Goal: Task Accomplishment & Management: Complete application form

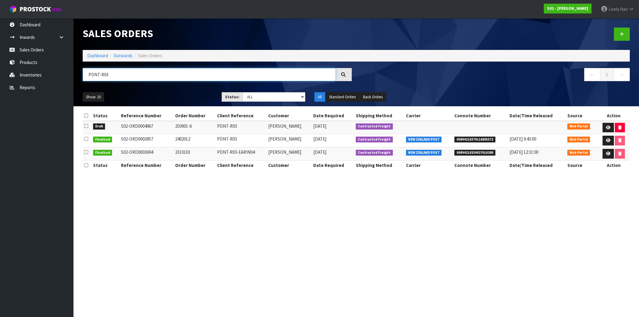
drag, startPoint x: 111, startPoint y: 75, endPoint x: -17, endPoint y: 72, distance: 128.6
click at [83, 72] on input "PDNT-R03" at bounding box center [209, 74] width 253 height 13
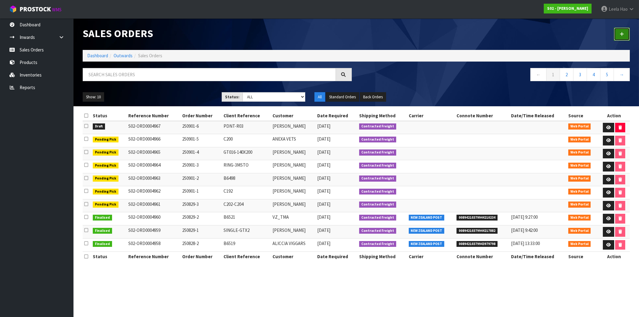
click at [623, 34] on icon at bounding box center [621, 34] width 4 height 5
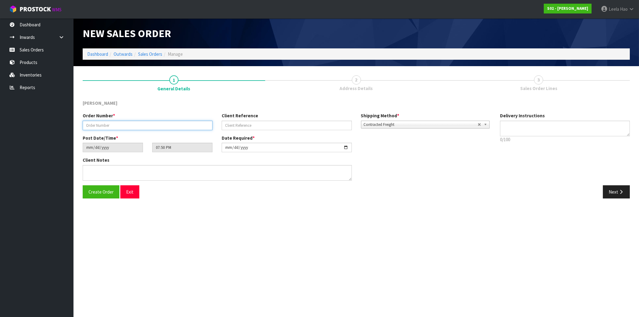
click at [173, 127] on input "text" at bounding box center [148, 125] width 130 height 9
type input "250901-7"
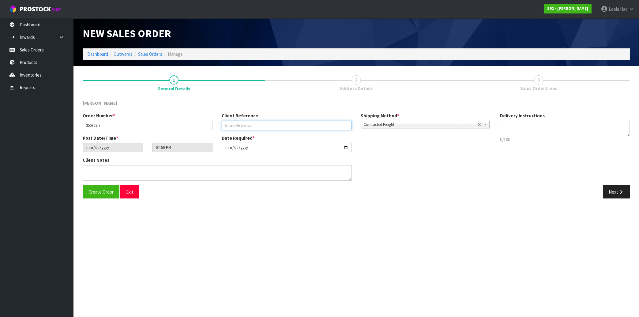
drag, startPoint x: 270, startPoint y: 127, endPoint x: 274, endPoint y: 123, distance: 5.4
click at [270, 127] on input "text" at bounding box center [287, 125] width 130 height 9
type input "BEDSP-09Q"
click at [610, 190] on button "Next" at bounding box center [616, 191] width 27 height 13
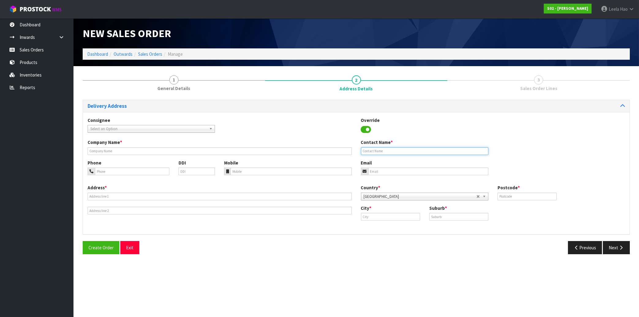
click at [389, 149] on input "text" at bounding box center [424, 151] width 127 height 8
paste input "[PERSON_NAME]"
type input "[PERSON_NAME]"
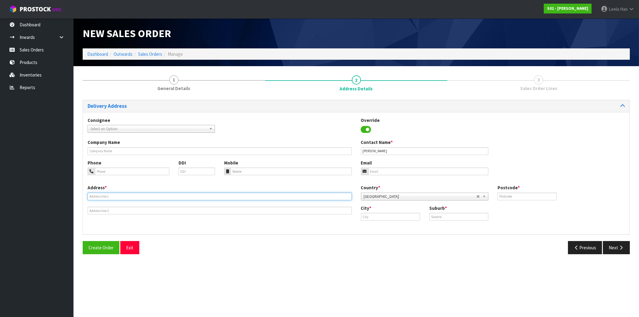
click at [118, 193] on input "text" at bounding box center [220, 197] width 264 height 8
paste input "[STREET_ADDRESS][PERSON_NAME]"
type input "[STREET_ADDRESS][PERSON_NAME]"
click at [452, 215] on input "text" at bounding box center [458, 217] width 59 height 8
paste input "POKENO"
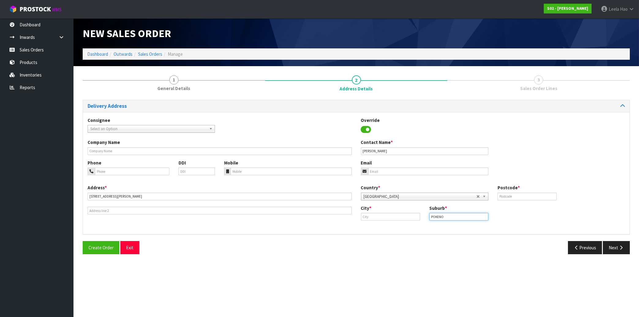
type input "POKENO"
click at [404, 216] on input "text" at bounding box center [390, 217] width 59 height 8
paste input "Pokeno"
type input "Pokeno"
click at [512, 194] on input "text" at bounding box center [526, 197] width 59 height 8
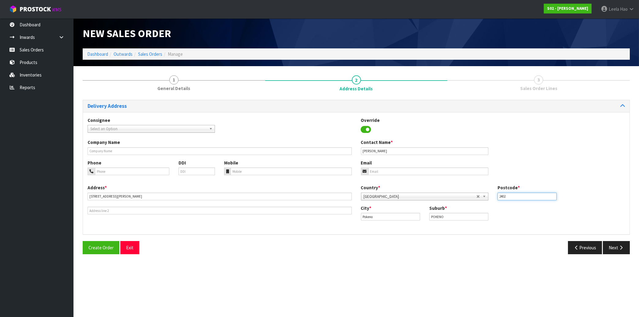
type input "2402"
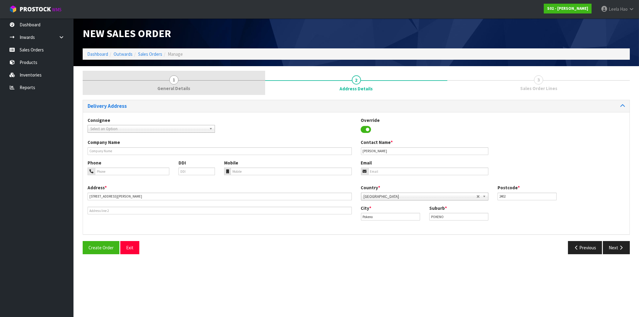
click at [182, 87] on span "General Details" at bounding box center [173, 88] width 33 height 6
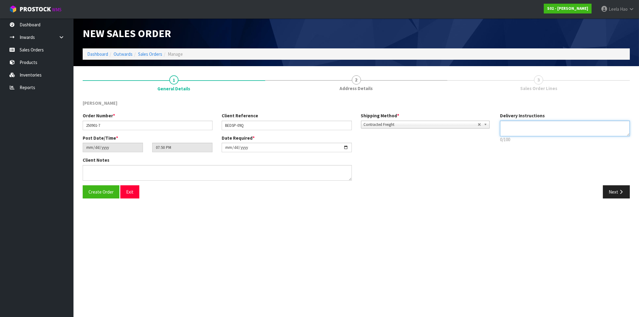
click at [514, 129] on textarea at bounding box center [565, 129] width 130 height 16
paste textarea "PLEASE KNOCK ON FRONT DOOR LEAVE AT FRONT DOOR IF NO ONE HOME THANKYOU"
type textarea "PLEASE KNOCK ON FRONT DOOR LEAVE AT FRONT DOOR IF NO ONE HOME THANKYOU"
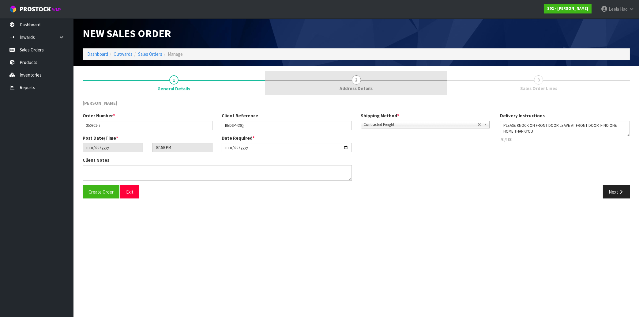
click at [352, 87] on span "Address Details" at bounding box center [356, 88] width 33 height 6
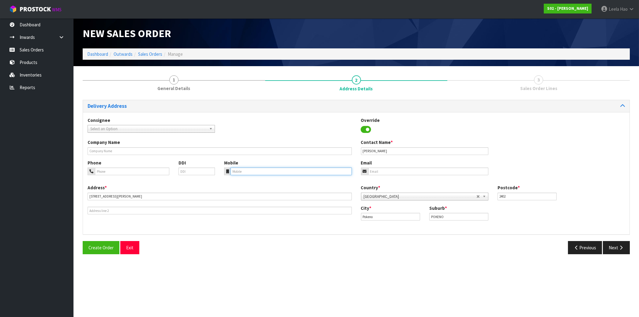
click at [253, 171] on input "tel" at bounding box center [290, 171] width 121 height 8
paste input "(022) 1322076"
type input "(022) 1322076"
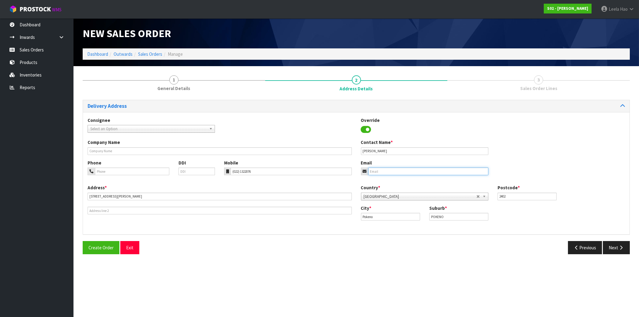
click at [434, 170] on input "email" at bounding box center [428, 171] width 120 height 8
paste input "[EMAIL_ADDRESS][DOMAIN_NAME]"
type input "[EMAIL_ADDRESS][DOMAIN_NAME]"
click at [613, 250] on button "Next" at bounding box center [616, 247] width 27 height 13
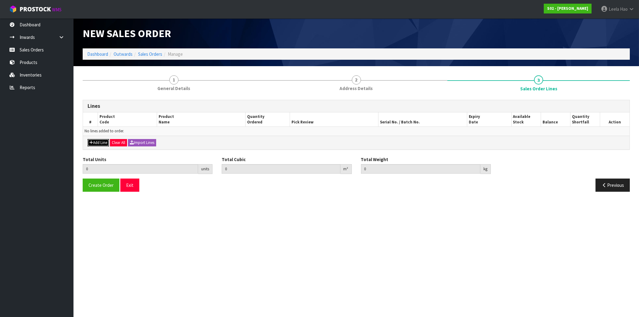
click at [99, 141] on button "Add Line" at bounding box center [98, 142] width 21 height 7
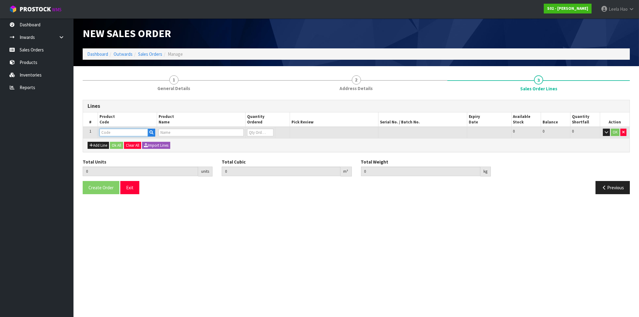
click at [118, 131] on input "text" at bounding box center [123, 133] width 48 height 8
type input "BED"
click at [119, 141] on link "BED SP" at bounding box center [124, 142] width 48 height 8
type input "BEDSP"
type input "0.000000"
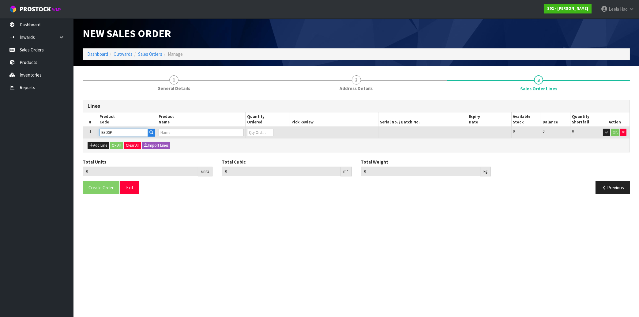
type input "0.000"
type input "Bedspread"
type input "0"
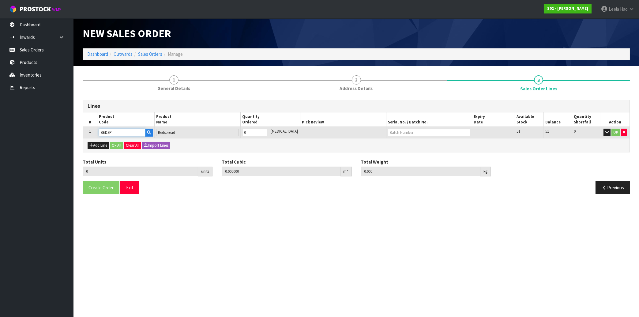
type input "1"
type input "0.029184"
type input "3.15"
type input "1"
click at [267, 131] on input "1" at bounding box center [254, 133] width 25 height 8
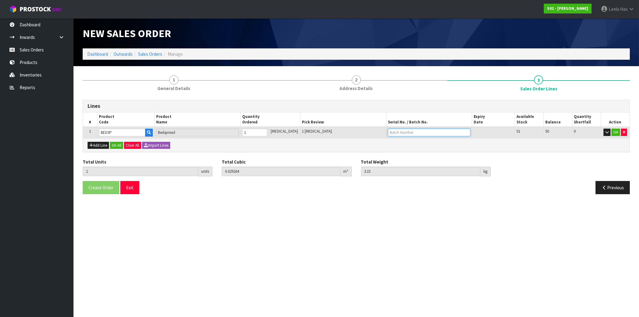
click at [394, 131] on input "text" at bounding box center [429, 133] width 82 height 8
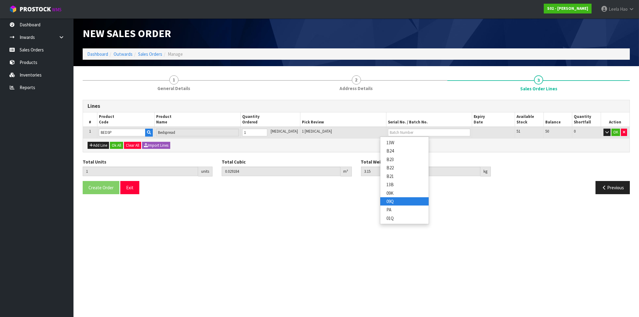
click at [395, 201] on link "09Q" at bounding box center [404, 201] width 48 height 8
type input "09Q"
click at [616, 134] on button "OK" at bounding box center [615, 132] width 9 height 7
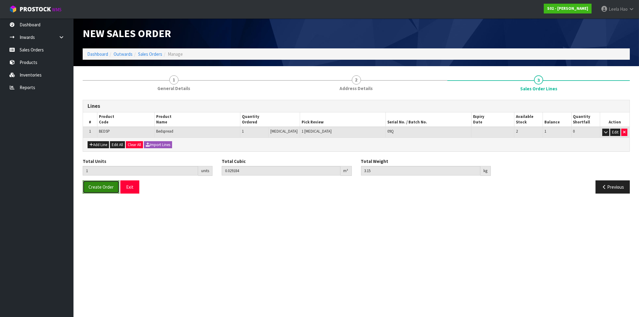
click at [88, 186] on button "Create Order" at bounding box center [101, 186] width 37 height 13
